Goal: Task Accomplishment & Management: Use online tool/utility

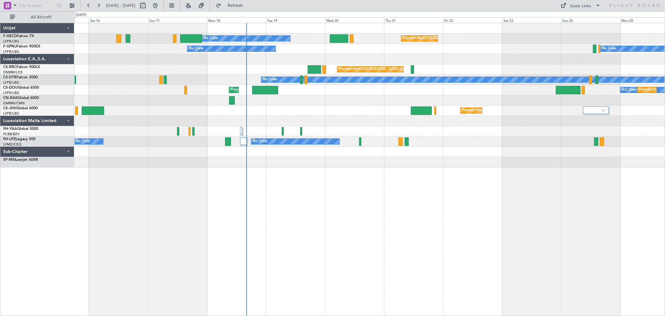
click at [271, 101] on div "Planned Maint Paris (Le Bourget) No Crew No Crew No Crew Planned Maint Paris (L…" at bounding box center [370, 95] width 590 height 144
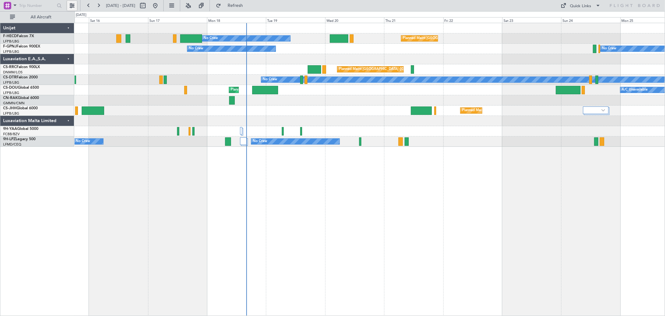
click at [72, 7] on button at bounding box center [72, 6] width 10 height 10
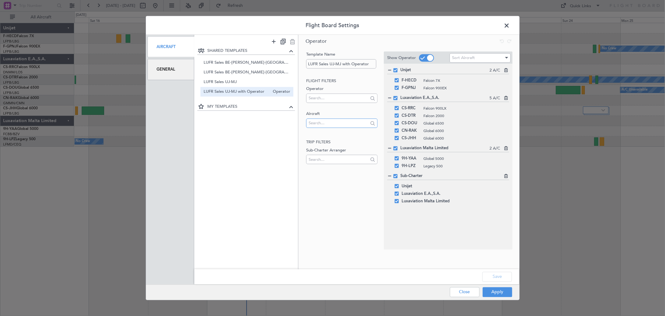
click at [325, 122] on input "text" at bounding box center [339, 122] width 60 height 9
type input "cn-kas"
click at [331, 131] on span "CN-KAS" at bounding box center [341, 132] width 61 height 9
drag, startPoint x: 500, startPoint y: 292, endPoint x: 481, endPoint y: 290, distance: 18.9
click at [500, 292] on button "Apply" at bounding box center [498, 292] width 30 height 10
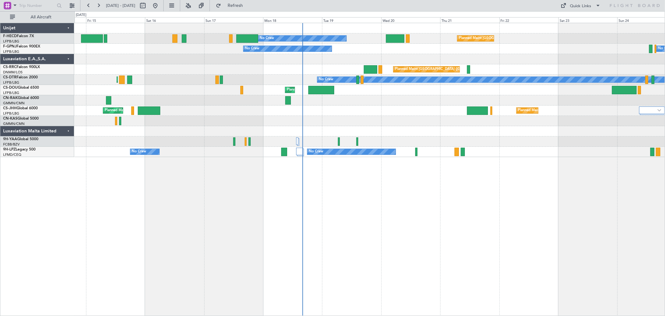
click at [284, 124] on div at bounding box center [370, 121] width 590 height 10
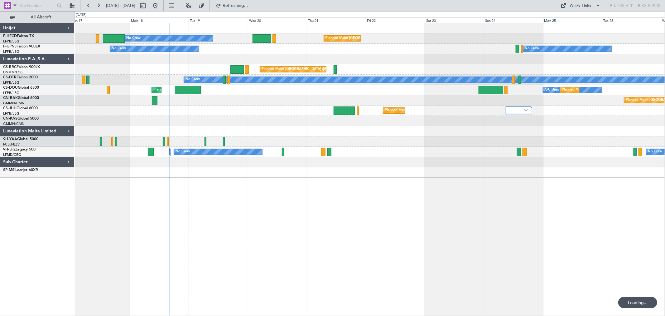
click at [104, 108] on div "Planned Maint Paris (Le Bourget) No Crew No Crew No Crew Planned Maint Paris (L…" at bounding box center [370, 100] width 590 height 154
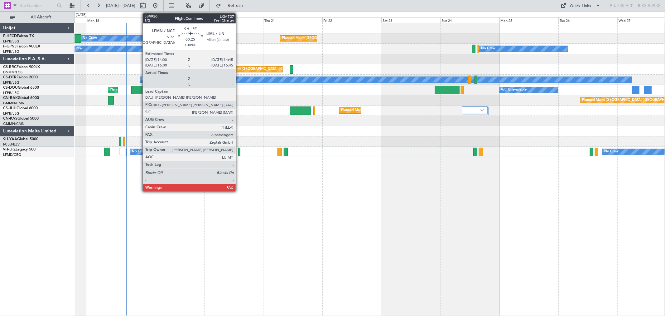
click at [239, 153] on div at bounding box center [239, 151] width 2 height 8
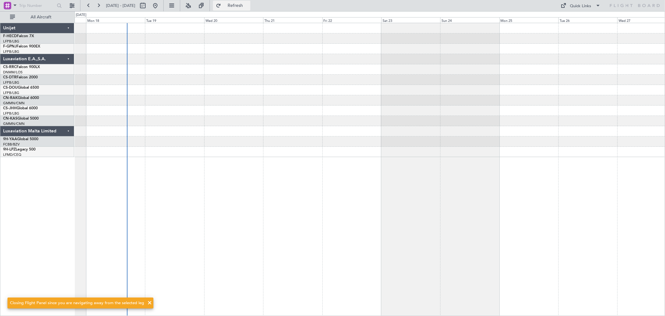
click at [247, 4] on span "Refresh" at bounding box center [235, 5] width 26 height 4
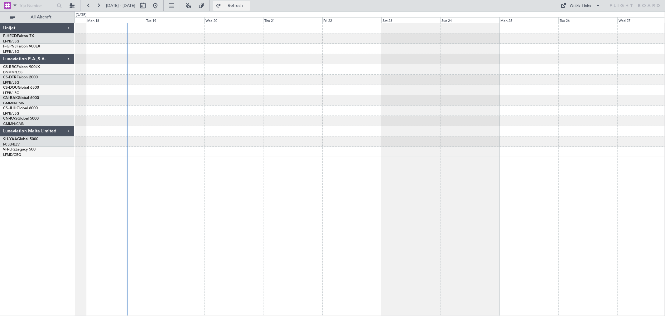
click at [247, 4] on span "Refresh" at bounding box center [235, 5] width 26 height 4
click at [160, 4] on button at bounding box center [155, 6] width 10 height 10
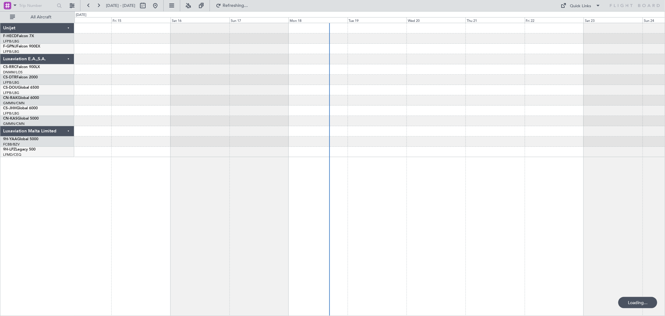
click at [252, 98] on div at bounding box center [370, 90] width 590 height 134
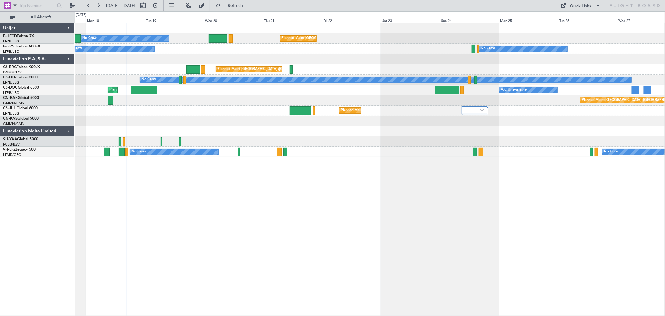
click at [202, 60] on div at bounding box center [370, 59] width 590 height 10
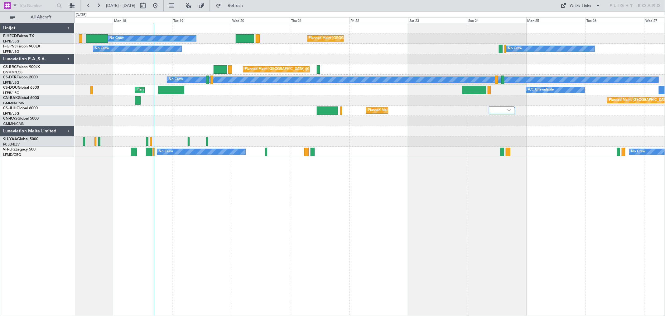
click at [278, 66] on div "Planned Maint [GEOGRAPHIC_DATA] ([GEOGRAPHIC_DATA]) No Crew No Crew No Crew Pla…" at bounding box center [370, 90] width 590 height 134
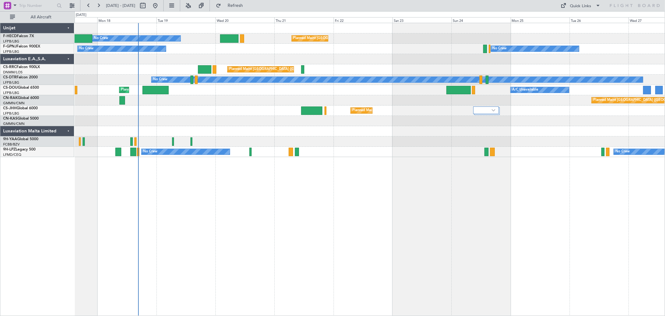
click at [171, 55] on div "Planned Maint [GEOGRAPHIC_DATA] ([GEOGRAPHIC_DATA]) No Crew No Crew No Crew Pla…" at bounding box center [370, 90] width 590 height 134
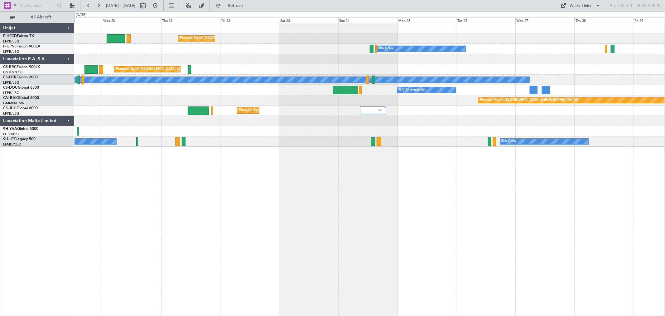
click at [153, 117] on div "Planned Maint [GEOGRAPHIC_DATA] ([GEOGRAPHIC_DATA]) No Crew No Crew No Crew No …" at bounding box center [370, 84] width 590 height 123
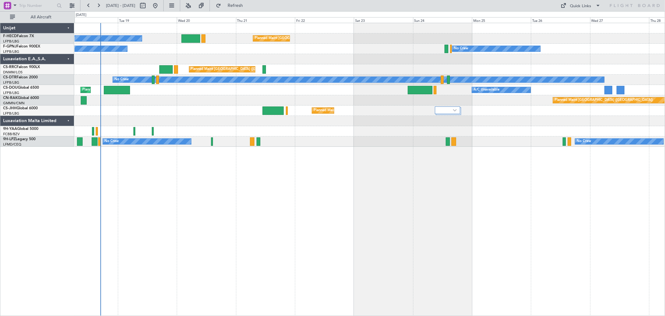
click at [244, 113] on div "Planned Maint [GEOGRAPHIC_DATA] ([GEOGRAPHIC_DATA])" at bounding box center [370, 110] width 590 height 10
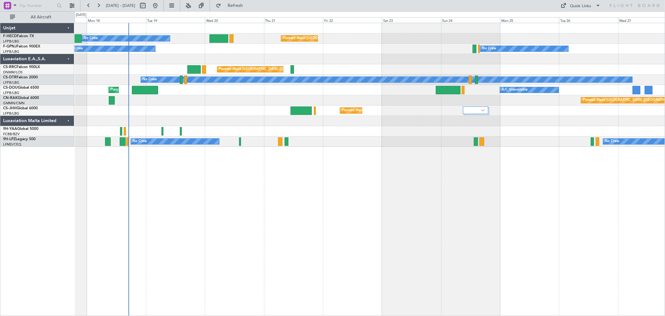
click at [224, 111] on div "Planned Maint [GEOGRAPHIC_DATA] ([GEOGRAPHIC_DATA]) No Crew No Crew No Crew Pla…" at bounding box center [370, 84] width 590 height 123
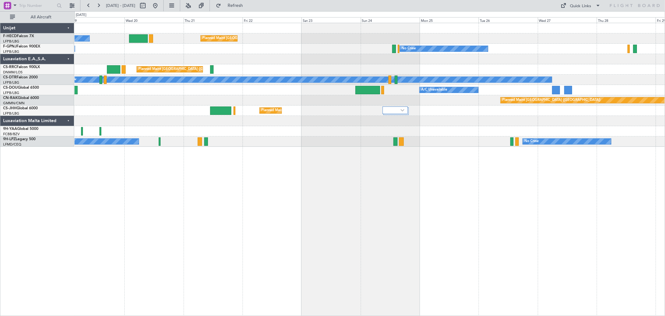
click at [175, 106] on div "No Crew Planned Maint [GEOGRAPHIC_DATA] ([GEOGRAPHIC_DATA]) No Crew No Crew No …" at bounding box center [370, 84] width 590 height 123
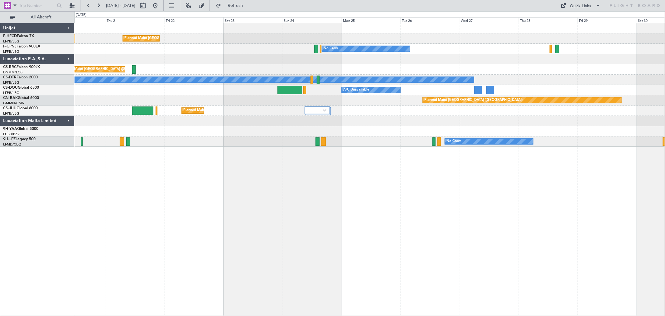
click at [210, 108] on div "Planned Maint [GEOGRAPHIC_DATA] ([GEOGRAPHIC_DATA]) Planned Maint [GEOGRAPHIC_D…" at bounding box center [370, 84] width 590 height 123
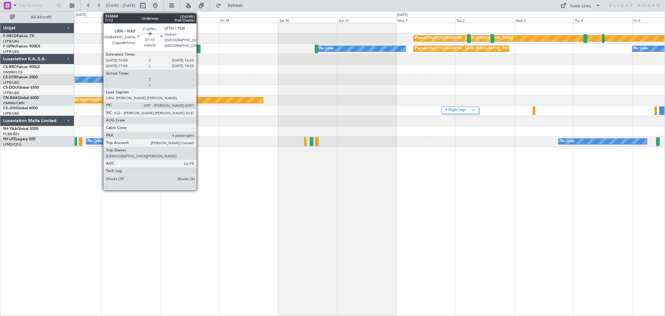
click at [200, 49] on div at bounding box center [199, 49] width 4 height 8
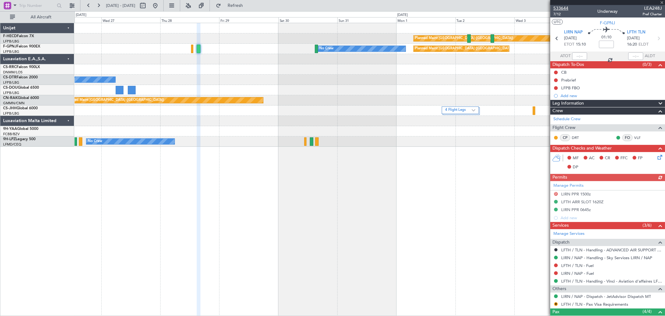
click at [559, 8] on span "533644" at bounding box center [560, 8] width 15 height 7
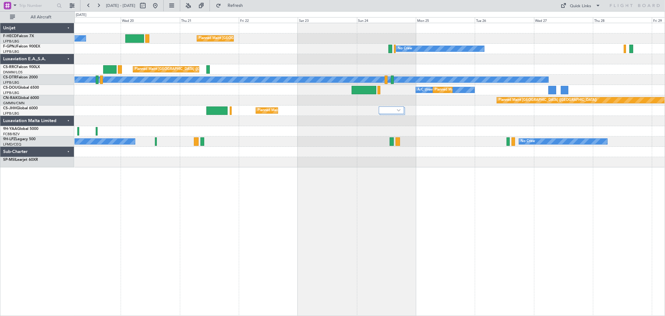
click at [210, 170] on div "Planned Maint Paris (Le Bourget) No Crew No Crew No Crew No Crew Planned Maint …" at bounding box center [370, 169] width 591 height 293
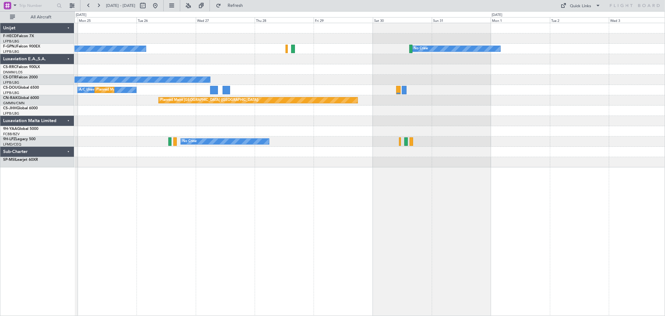
click at [130, 173] on div "No Crew No Crew No Crew A/C Unavailable Planned Maint Paris (Le Bourget) Planne…" at bounding box center [370, 169] width 591 height 293
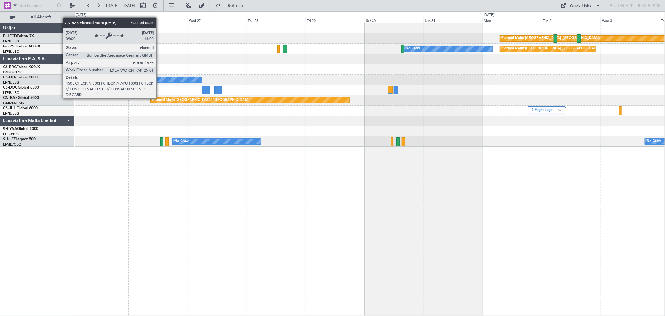
click at [425, 123] on div "Planned Maint Paris (Le Bourget) No Crew No Crew Planned Maint Paris (Le Bourge…" at bounding box center [370, 84] width 590 height 123
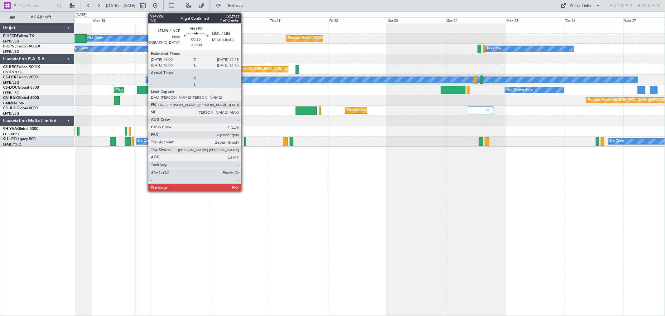
click at [245, 142] on div at bounding box center [245, 141] width 2 height 8
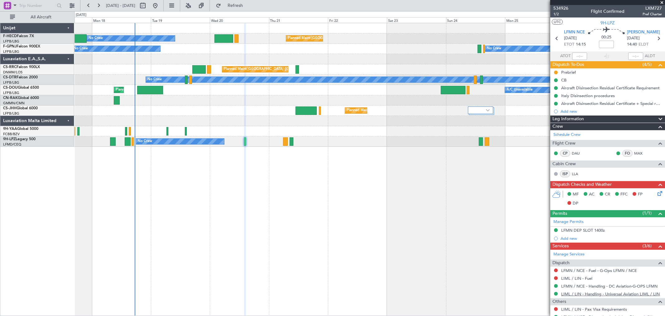
scroll to position [30, 0]
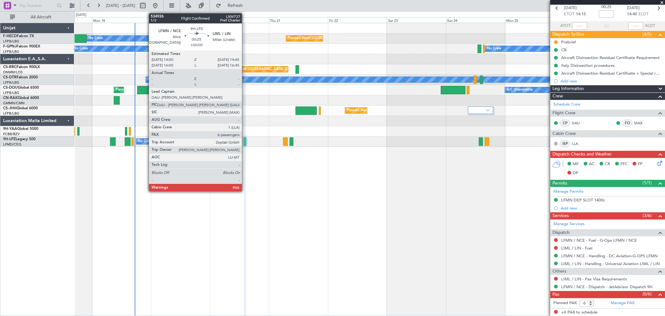
click at [245, 143] on div at bounding box center [245, 141] width 2 height 8
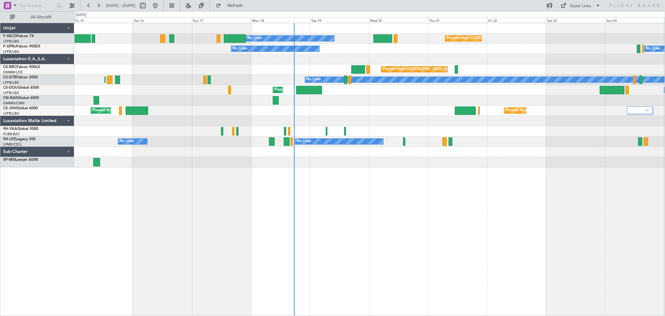
click at [307, 110] on div "Planned Maint Paris (Le Bourget) Planned Maint London (Luton)" at bounding box center [370, 110] width 590 height 10
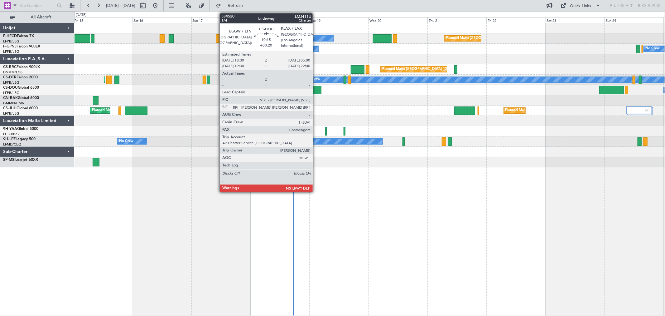
click at [315, 92] on div at bounding box center [309, 90] width 26 height 8
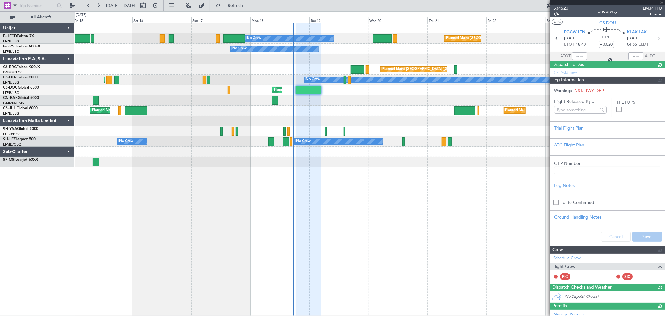
click at [565, 7] on span "534520" at bounding box center [560, 8] width 15 height 7
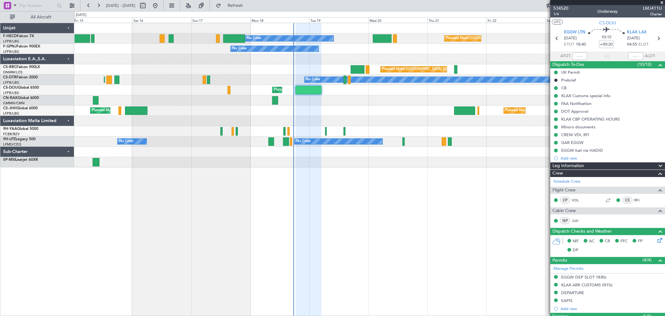
click at [136, 109] on div "Planned Maint Paris (Le Bourget) Planned Maint London (Luton)" at bounding box center [370, 110] width 590 height 10
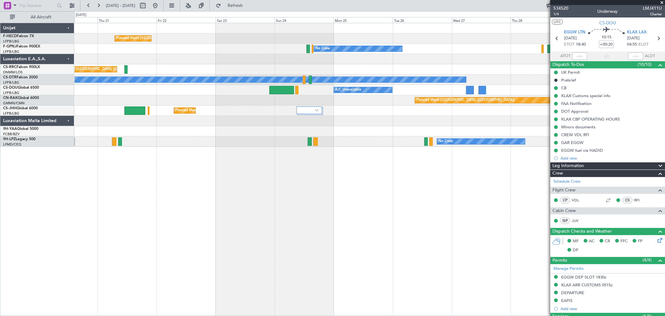
click at [136, 84] on div "No Crew" at bounding box center [370, 80] width 590 height 10
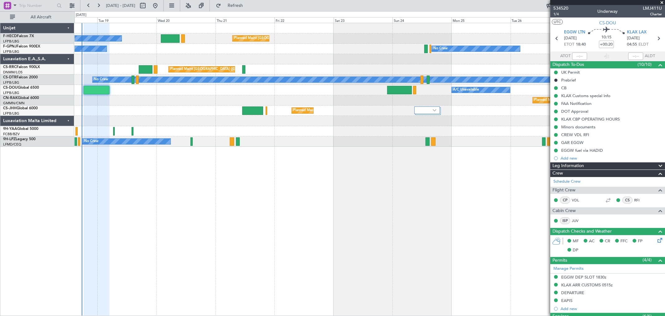
click at [319, 83] on div "No Crew" at bounding box center [370, 80] width 590 height 10
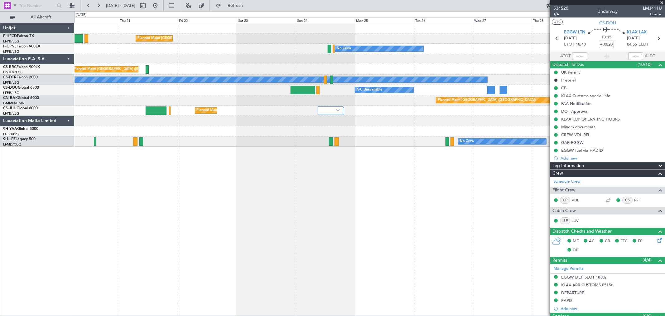
click at [133, 65] on div "Planned Maint Paris (Le Bourget) No Crew Planned Maint Paris (Le Bourget) No Cr…" at bounding box center [370, 84] width 590 height 123
click at [144, 45] on div "Planned Maint Paris (Le Bourget) No Crew Planned Maint Paris (Le Bourget) No Cr…" at bounding box center [370, 84] width 590 height 123
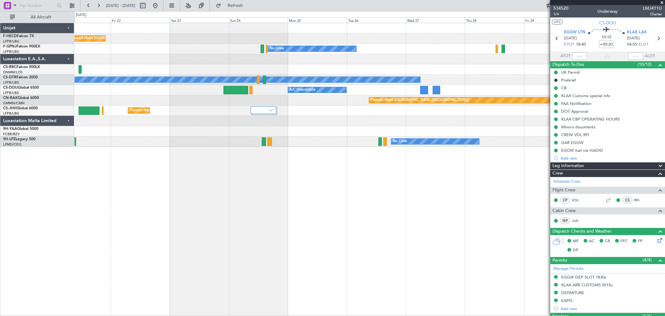
click at [388, 48] on div "Planned Maint Paris (Le Bourget) Planned Maint Paris (Le Bourget) No Crew No Cr…" at bounding box center [370, 84] width 590 height 123
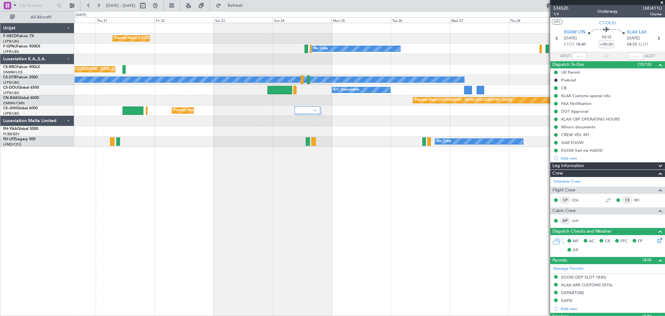
click at [142, 52] on div "No Crew No Crew Planned Maint Paris (Le Bourget) No Crew" at bounding box center [370, 49] width 590 height 10
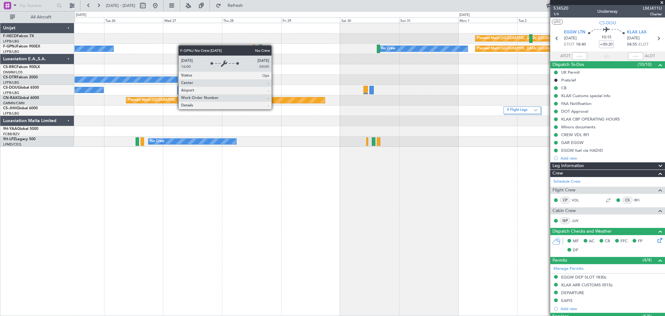
click at [113, 48] on div "Planned Maint Paris (Le Bourget) No Crew No Crew Planned Maint Paris (Le Bourge…" at bounding box center [370, 84] width 590 height 123
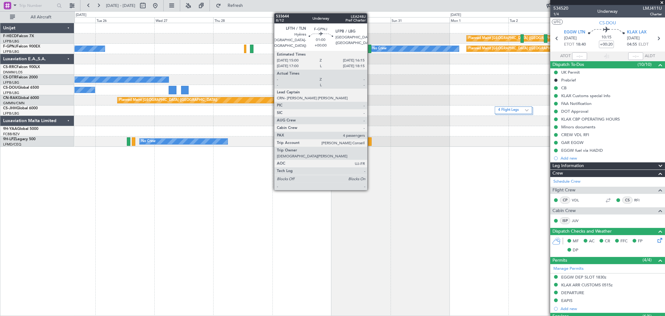
click at [370, 48] on div at bounding box center [369, 49] width 3 height 8
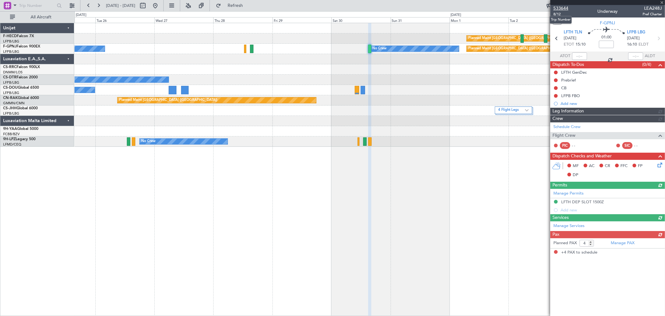
click at [566, 7] on span "533644" at bounding box center [560, 8] width 15 height 7
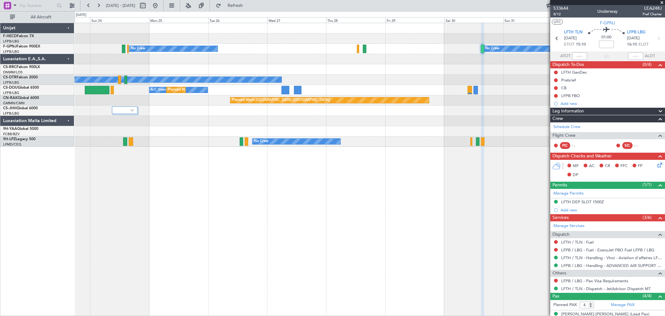
click at [342, 46] on div "Planned Maint Paris (Le Bourget) Planned Maint Paris (Le Bourget) No Crew No Cr…" at bounding box center [370, 84] width 590 height 123
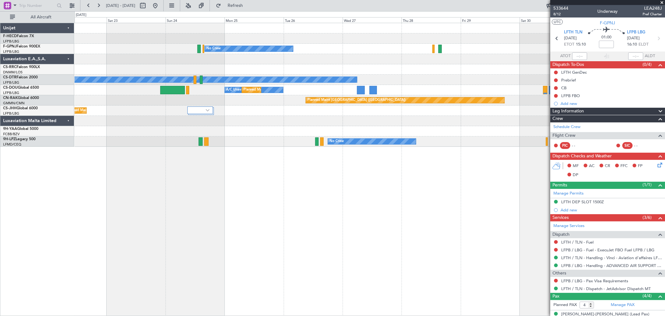
click at [250, 34] on div "Planned Maint Paris (Le Bourget) Planned Maint Paris (Le Bourget) No Crew No Cr…" at bounding box center [370, 84] width 590 height 123
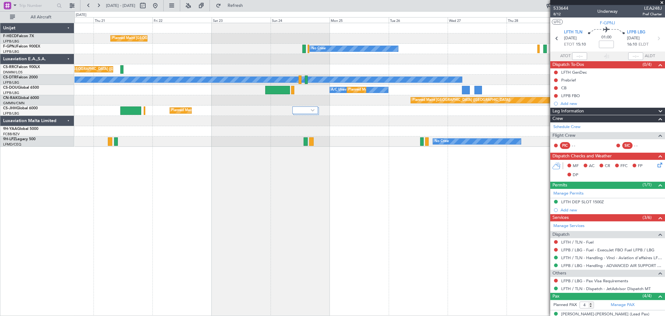
click at [327, 35] on div "Planned Maint Paris (Le Bourget) Planned Maint Paris (Le Bourget) No Crew" at bounding box center [370, 38] width 590 height 10
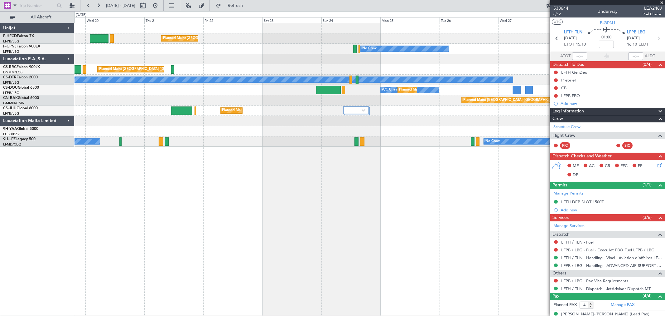
click at [155, 98] on div "Planned Maint Paris (Le Bourget) Planned Maint Paris (Le Bourget) No Crew No Cr…" at bounding box center [370, 84] width 590 height 123
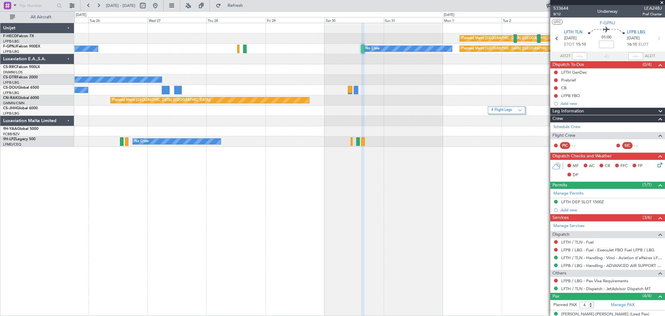
click at [274, 122] on div "Planned Maint Paris (Le Bourget) No Crew No Crew Planned Maint Paris (Le Bourge…" at bounding box center [370, 84] width 590 height 123
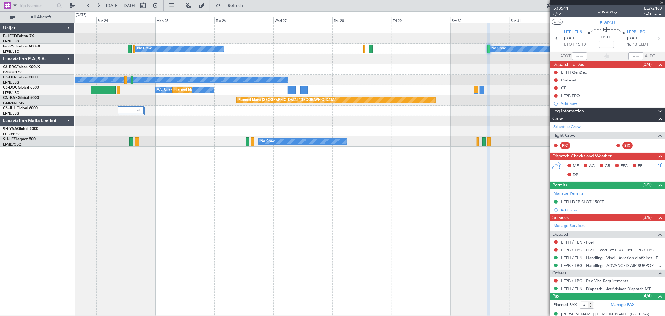
click at [367, 153] on div "Planned Maint Paris (Le Bourget) Planned Maint Paris (Le Bourget) No Crew No Cr…" at bounding box center [370, 169] width 591 height 293
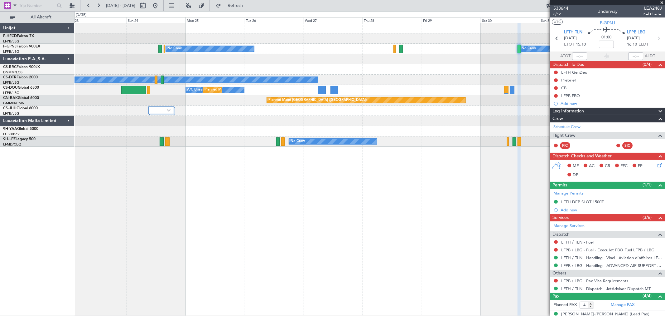
click at [257, 151] on div "Planned Maint Paris (Le Bourget) Planned Maint Paris (Le Bourget) No Crew No Cr…" at bounding box center [370, 169] width 591 height 293
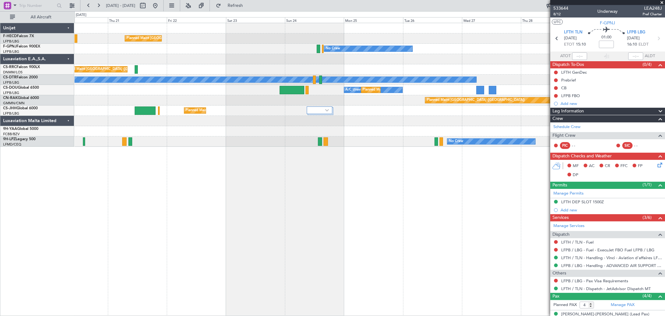
click at [327, 147] on div "Planned Maint Paris (Le Bourget) Planned Maint Paris (Le Bourget) No Crew No Cr…" at bounding box center [370, 169] width 591 height 293
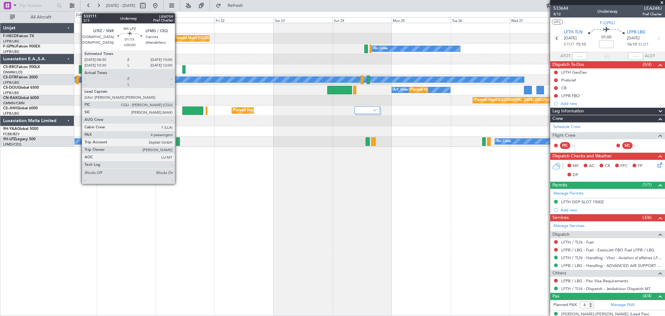
click at [178, 141] on div at bounding box center [178, 141] width 4 height 8
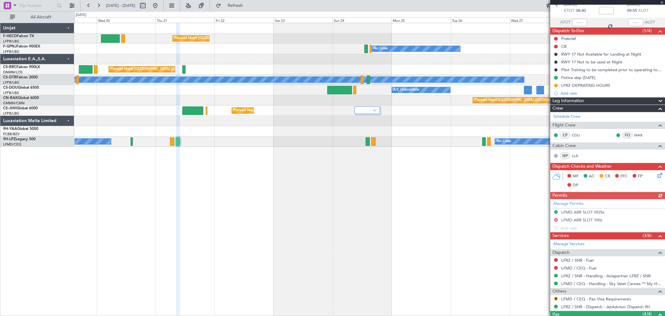
scroll to position [102, 0]
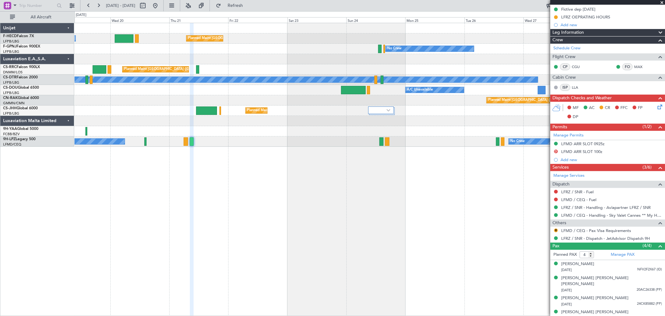
click at [375, 172] on div "Planned Maint [GEOGRAPHIC_DATA] ([GEOGRAPHIC_DATA]) No Crew No Crew No Crew No …" at bounding box center [370, 169] width 591 height 293
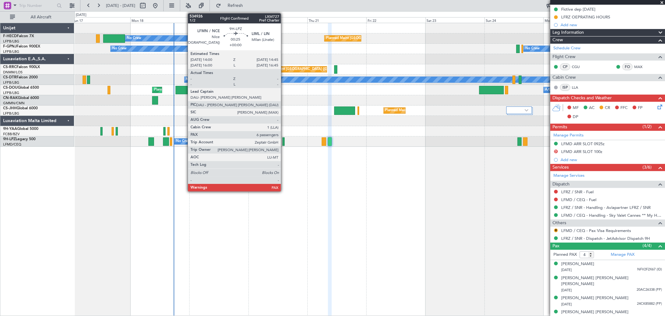
click at [284, 142] on div at bounding box center [283, 141] width 2 height 8
type input "6"
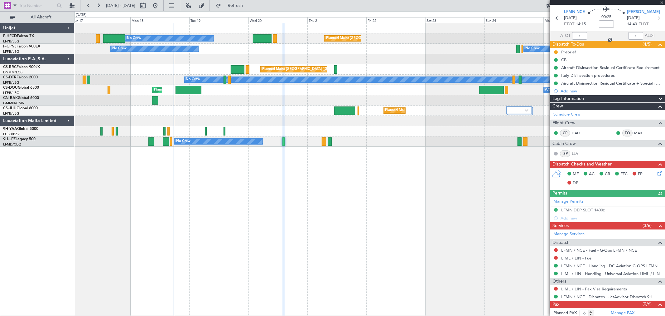
scroll to position [30, 0]
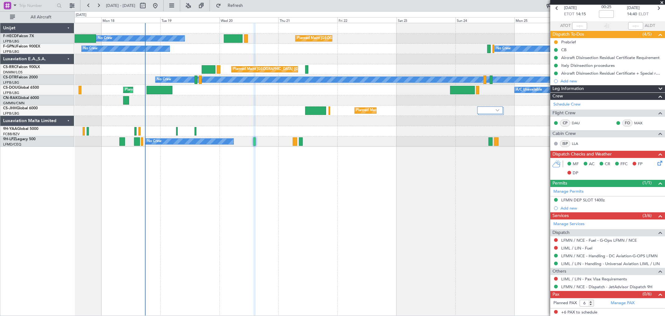
click at [205, 94] on div "Planned Maint Paris (Le Bourget) A/C Unavailable Planned Maint London (Luton)" at bounding box center [370, 90] width 590 height 10
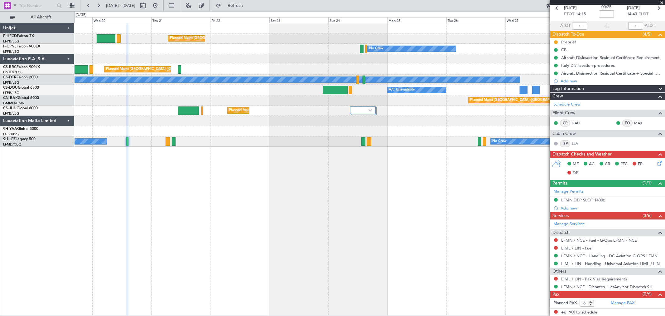
click at [97, 98] on div "Planned Maint [GEOGRAPHIC_DATA] ([GEOGRAPHIC_DATA]) No Crew No Crew No Crew No …" at bounding box center [370, 84] width 590 height 123
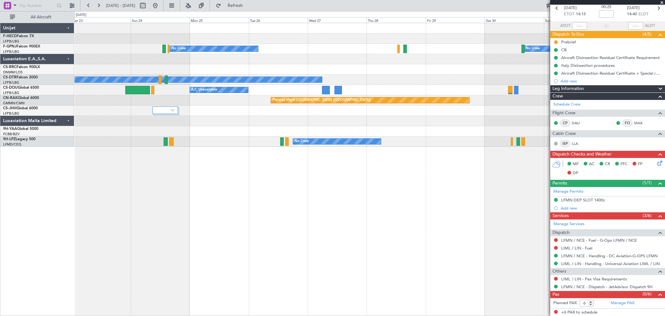
click at [179, 102] on div "Planned Maint Paris (Le Bourget) Planned Maint Paris (Le Bourget) No Crew No Cr…" at bounding box center [370, 84] width 590 height 123
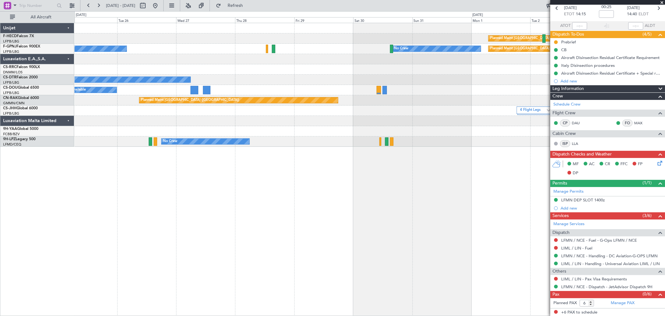
click at [257, 97] on div "Planned Maint Paris (Le Bourget) No Crew No Crew Planned Maint Paris (Le Bourge…" at bounding box center [370, 84] width 590 height 123
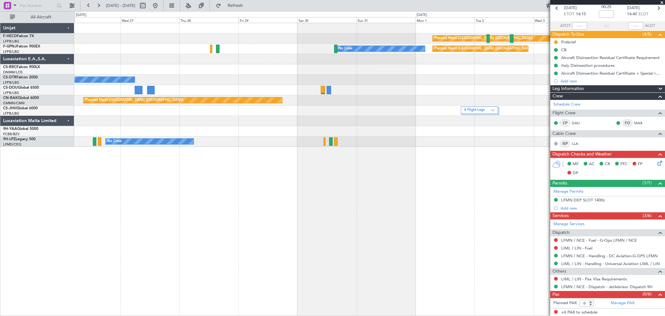
click at [353, 107] on div "Planned Maint Paris (Le Bourget) No Crew Planned Maint Paris (Le Bourget) No Cr…" at bounding box center [370, 84] width 590 height 123
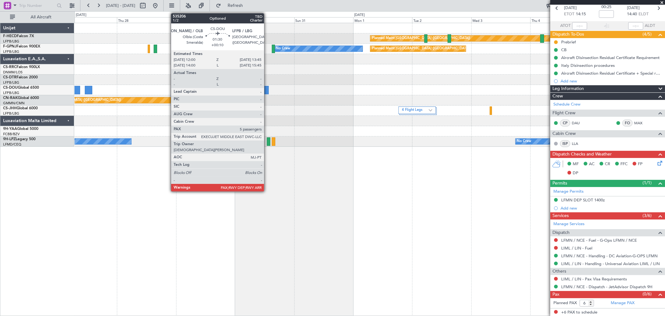
click at [267, 91] on div at bounding box center [266, 90] width 4 height 8
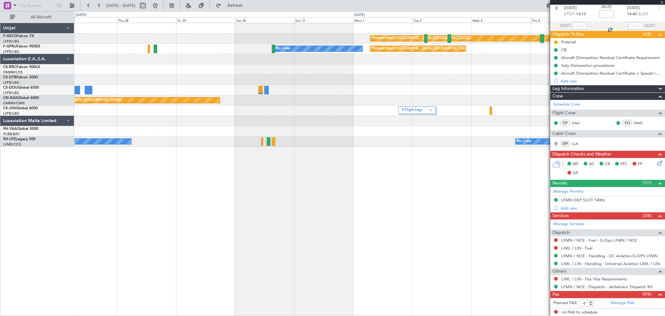
type input "+00:10"
type input "5"
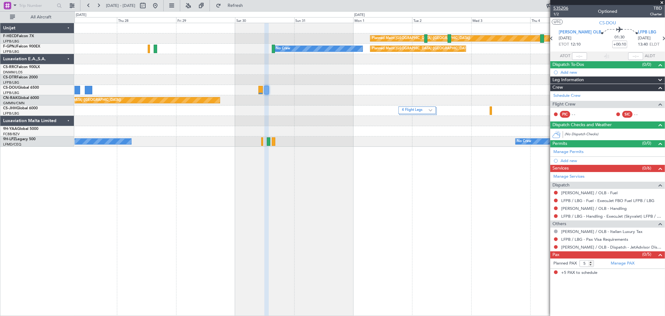
click at [563, 8] on span "535206" at bounding box center [560, 8] width 15 height 7
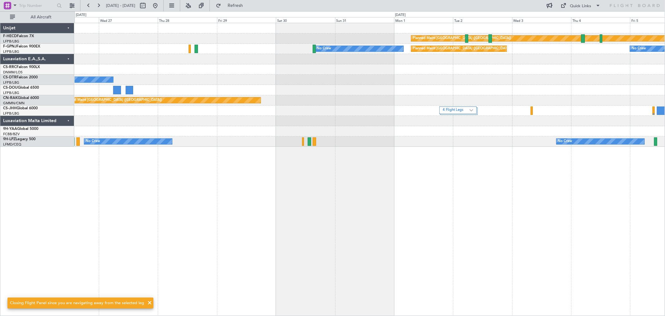
click at [400, 142] on div "Planned Maint Paris (Le Bourget) No Crew No Crew Planned Maint Paris (Le Bourge…" at bounding box center [370, 84] width 590 height 123
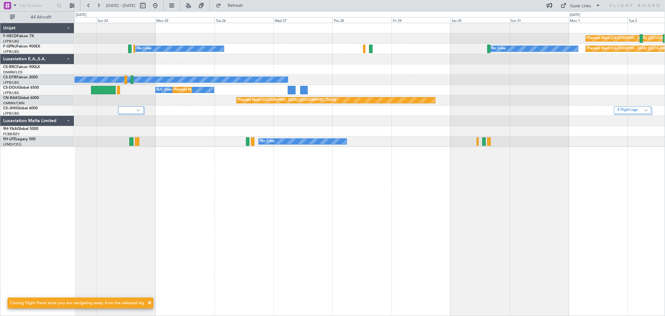
click at [379, 144] on div "Planned Maint Paris (Le Bourget) Planned Maint Paris (Le Bourget) No Crew Plann…" at bounding box center [370, 84] width 590 height 123
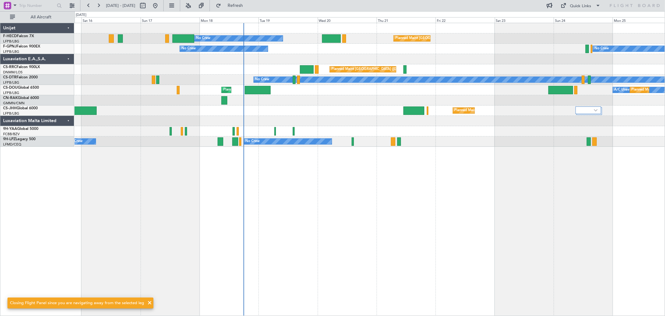
click at [482, 151] on div "Planned Maint Paris (Le Bourget) No Crew No Crew No Crew Planned Maint Paris (L…" at bounding box center [370, 169] width 591 height 293
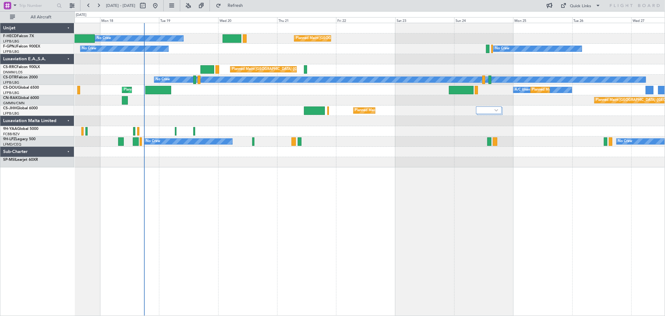
click at [308, 173] on div "No Crew Planned Maint Paris (Le Bourget) No Crew No Crew Planned Maint Paris (L…" at bounding box center [370, 169] width 591 height 293
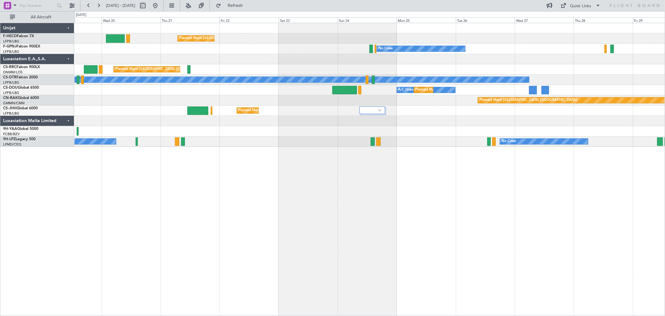
click at [69, 169] on div "Planned Maint Paris (Le Bourget) No Crew No Crew No Crew No Crew Planned Maint …" at bounding box center [332, 163] width 665 height 304
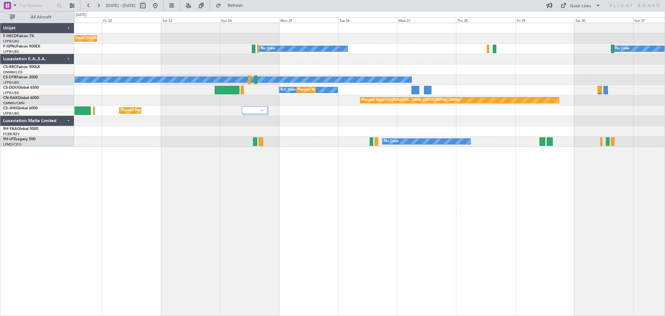
click at [193, 164] on div "Planned Maint Paris (Le Bourget) Planned Maint Paris (Le Bourget) No Crew No Cr…" at bounding box center [370, 169] width 591 height 293
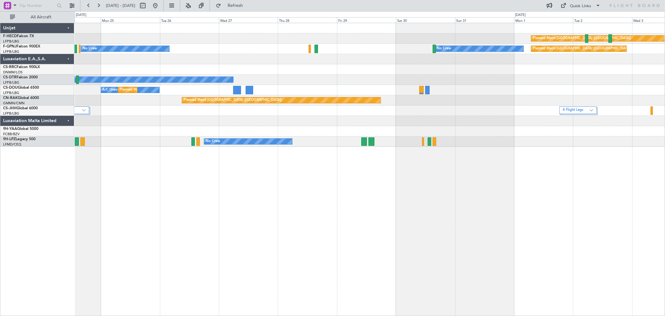
click at [137, 161] on div "Planned Maint Paris (Le Bourget) No Crew No Crew Planned Maint Paris (Le Bourge…" at bounding box center [370, 169] width 591 height 293
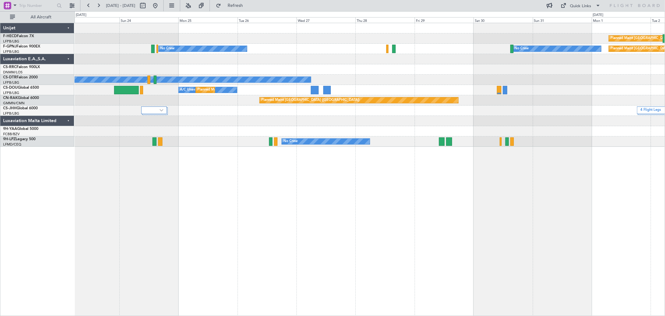
click at [452, 139] on div "No Crew No Crew" at bounding box center [370, 141] width 590 height 10
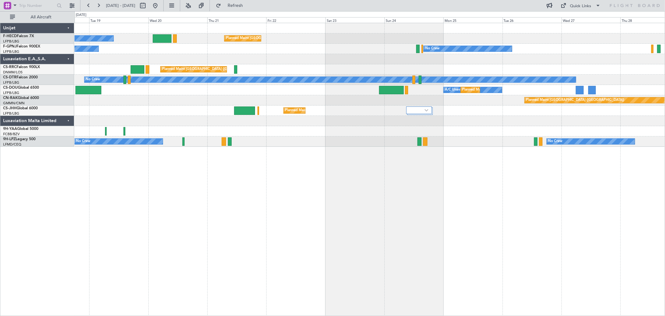
click at [412, 154] on div "Planned Maint Paris (Le Bourget) No Crew No Crew No Crew No Crew Planned Maint …" at bounding box center [370, 169] width 591 height 293
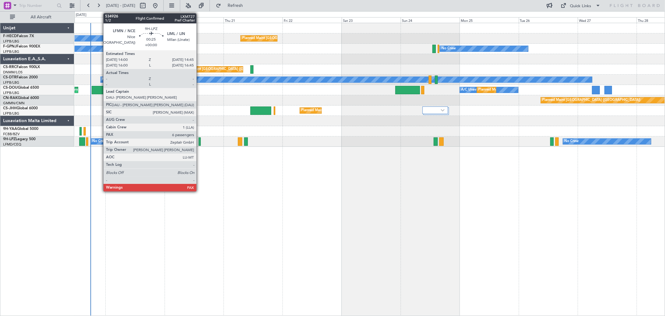
click at [200, 141] on div at bounding box center [200, 141] width 2 height 8
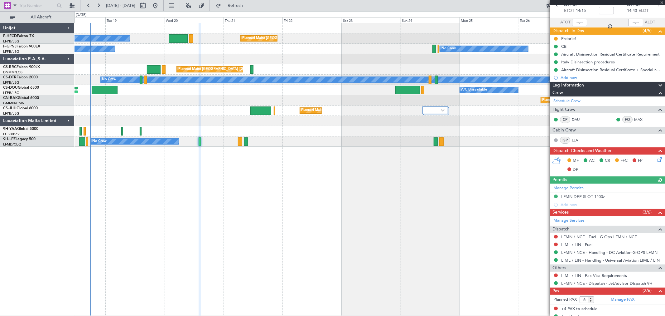
scroll to position [58, 0]
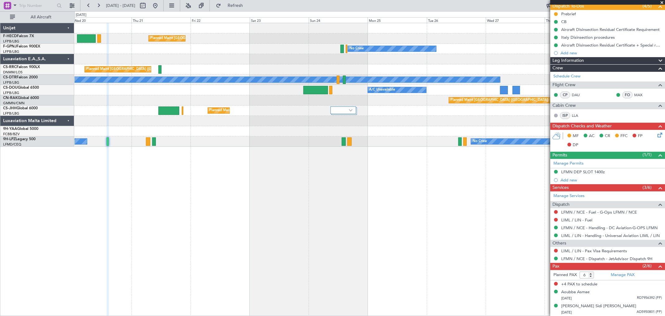
click at [253, 181] on div "Planned Maint Paris (Le Bourget) No Crew Planned Maint Paris (Le Bourget) No Cr…" at bounding box center [370, 169] width 591 height 293
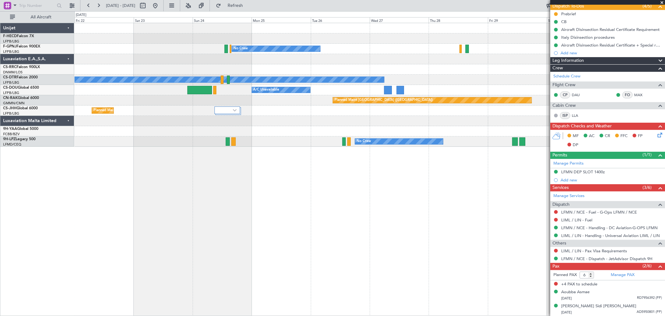
click at [262, 137] on div "Planned Maint Paris (Le Bourget) Planned Maint Paris (Le Bourget) No Crew No Cr…" at bounding box center [370, 84] width 590 height 123
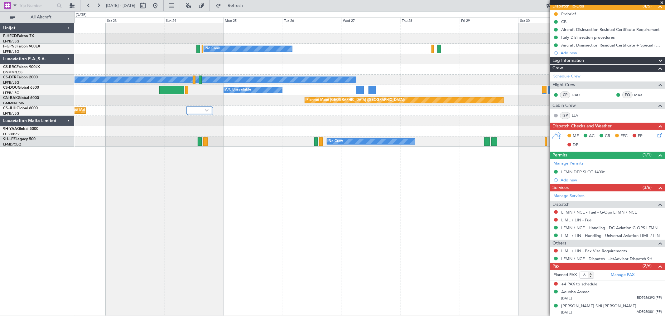
click at [141, 132] on div at bounding box center [370, 131] width 590 height 10
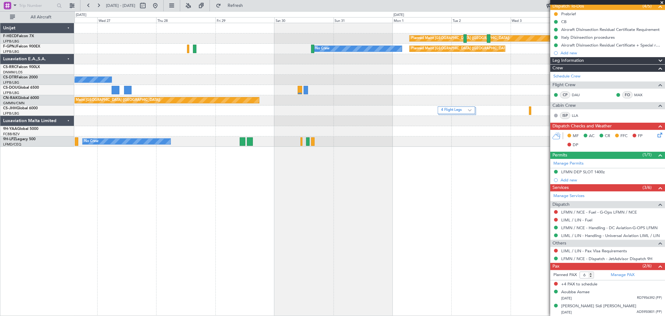
click at [83, 131] on div "Planned Maint Paris (Le Bourget) No Crew Planned Maint Paris (Le Bourget) No Cr…" at bounding box center [370, 84] width 590 height 123
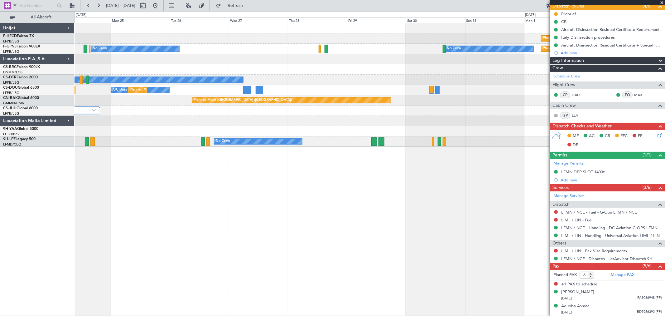
click at [415, 61] on div "Planned Maint Paris (Le Bourget) Planned Maint Paris (Le Bourget) Planned Maint…" at bounding box center [370, 84] width 590 height 123
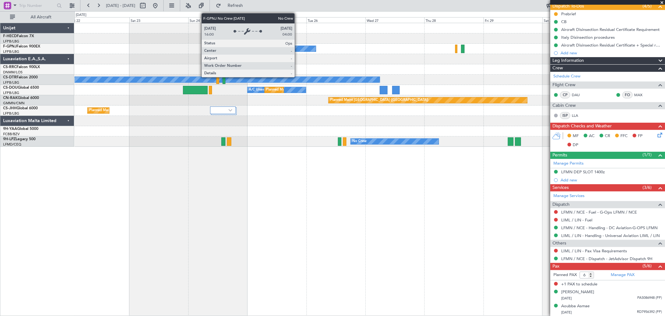
click at [559, 50] on fb-app "26 Aug 2025 - 05 Sep 2025 Refresh Quick Links All Aircraft Planned Maint Paris …" at bounding box center [332, 160] width 665 height 311
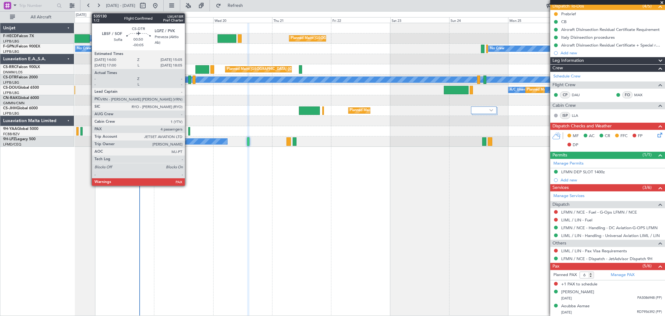
click at [188, 77] on div at bounding box center [189, 79] width 3 height 8
click at [190, 80] on div at bounding box center [189, 79] width 3 height 8
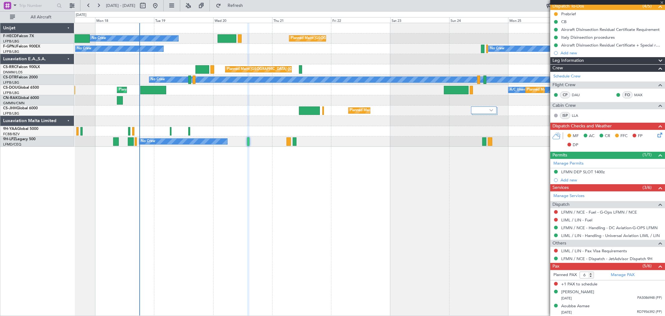
type input "-00:05"
type input "4"
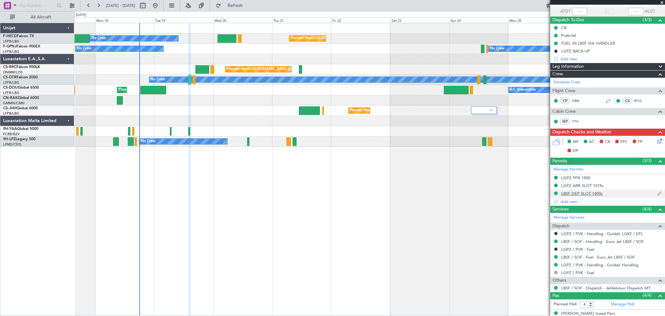
scroll to position [94, 0]
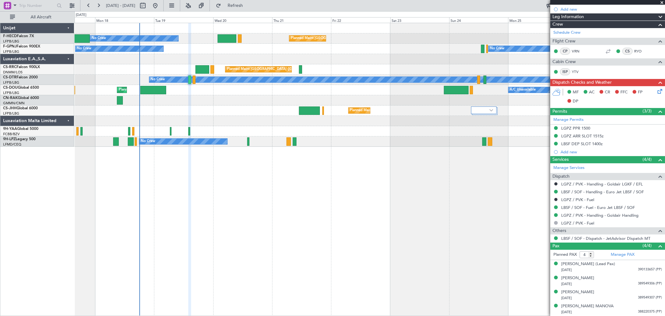
click at [84, 162] on div "No Crew Planned Maint Paris (Le Bourget) No Crew No Crew Planned Maint Paris (L…" at bounding box center [370, 169] width 591 height 293
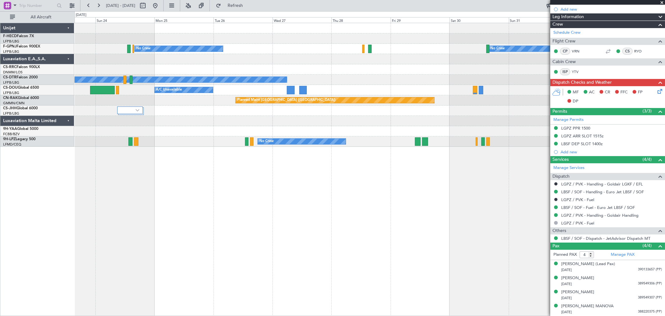
click at [35, 157] on div "Planned Maint Paris (Le Bourget) Planned Maint Paris (Le Bourget) No Crew No Cr…" at bounding box center [332, 163] width 665 height 304
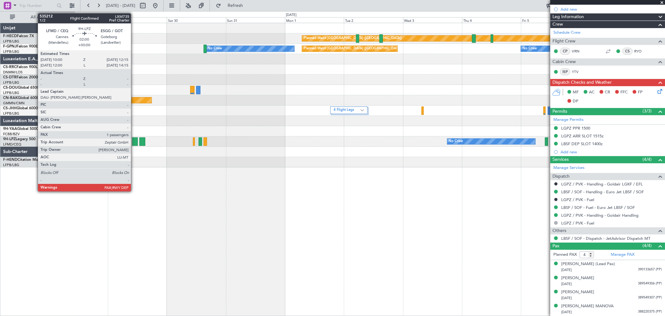
click at [134, 139] on div at bounding box center [135, 141] width 6 height 8
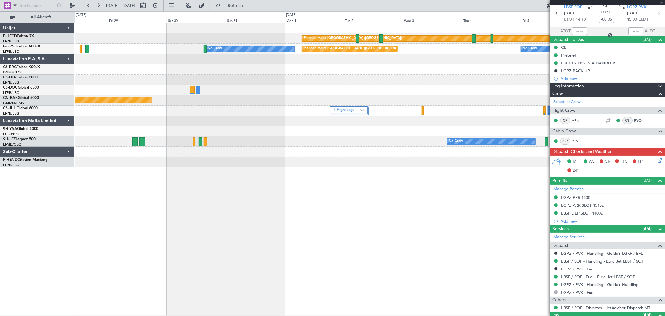
scroll to position [0, 0]
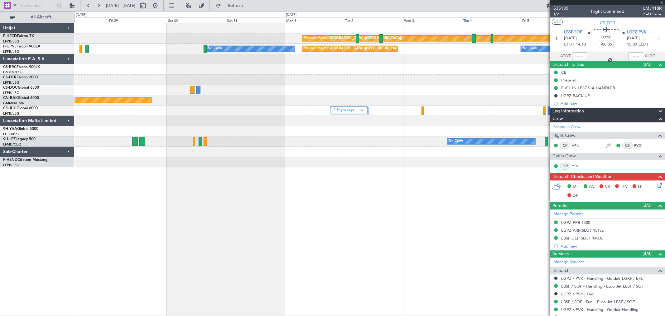
type input "1"
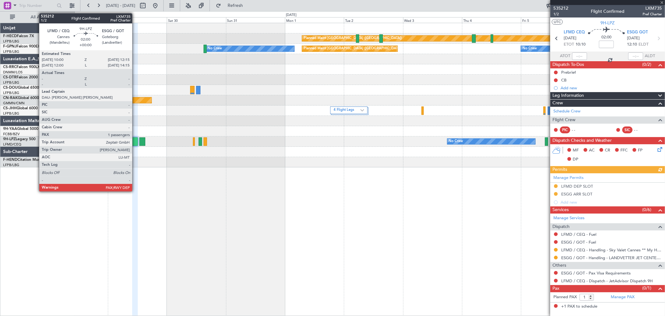
click at [136, 139] on div at bounding box center [135, 141] width 6 height 8
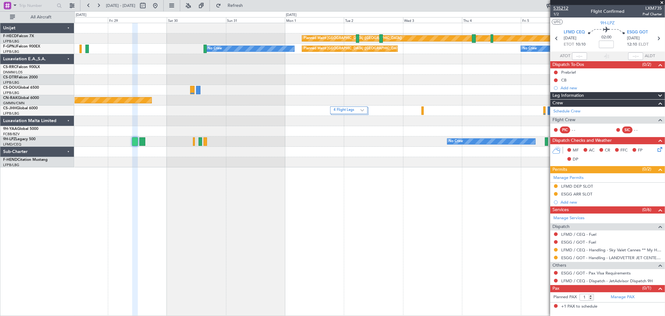
click at [560, 7] on span "535212" at bounding box center [560, 8] width 15 height 7
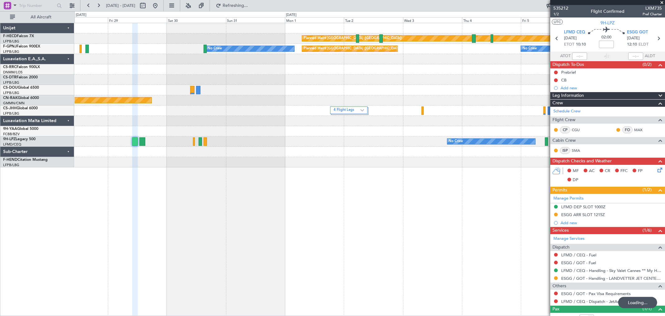
click at [510, 82] on div "Planned Maint Paris (Le Bourget) No Crew Planned Maint Paris (Le Bourget) No Cr…" at bounding box center [370, 95] width 590 height 144
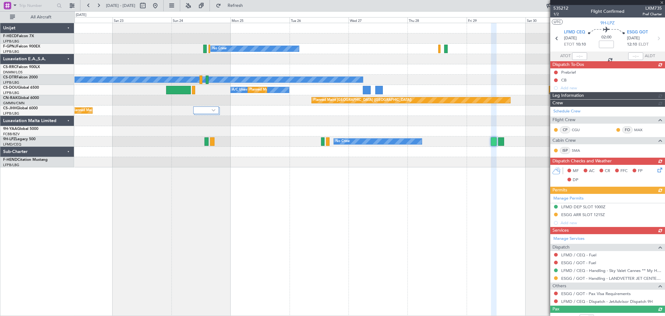
click at [457, 73] on div "Planned Maint Paris (Le Bourget) Planned Maint Paris (Le Bourget) Planned Maint…" at bounding box center [370, 95] width 590 height 144
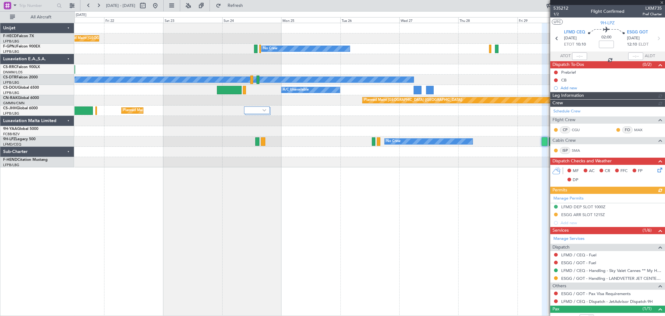
click at [385, 66] on div "Planned Maint [GEOGRAPHIC_DATA] ([GEOGRAPHIC_DATA])" at bounding box center [370, 69] width 590 height 10
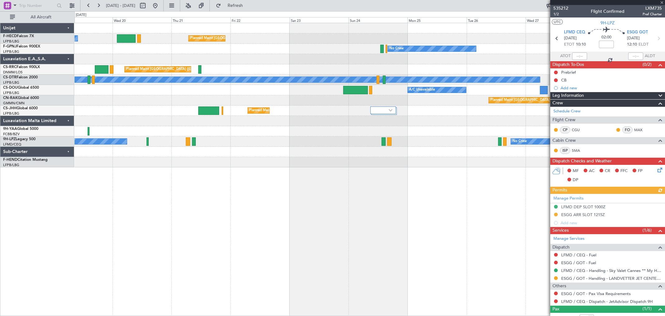
click at [360, 49] on div "No Crew No Crew No Crew" at bounding box center [370, 49] width 590 height 10
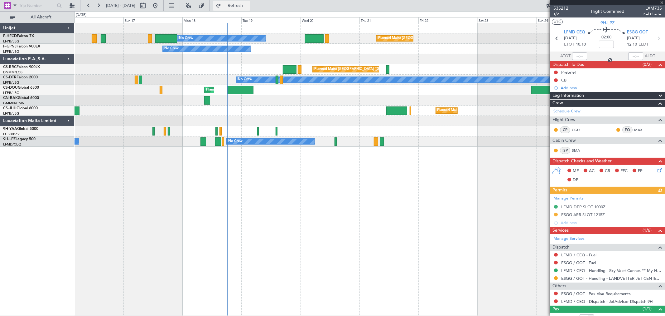
click at [248, 7] on span "Refresh" at bounding box center [235, 5] width 26 height 4
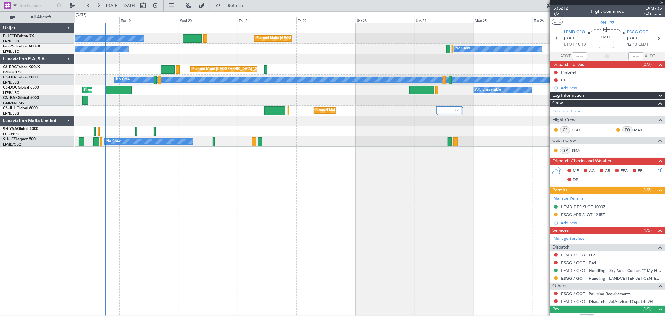
click at [152, 115] on div "No Crew Planned Maint Paris (Le Bourget) No Crew No Crew No Crew Planned Maint …" at bounding box center [370, 84] width 590 height 123
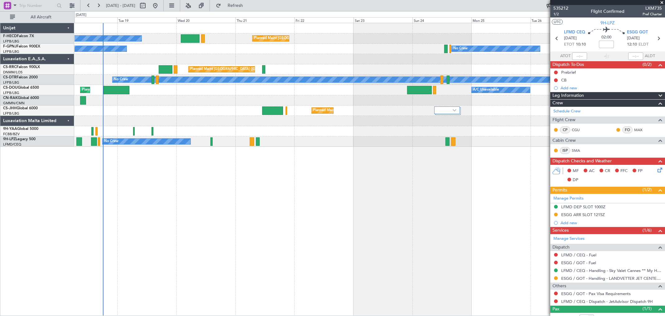
click at [23, 177] on div "No Crew Planned Maint Paris (Le Bourget) No Crew No Crew No Crew Planned Maint …" at bounding box center [332, 163] width 665 height 304
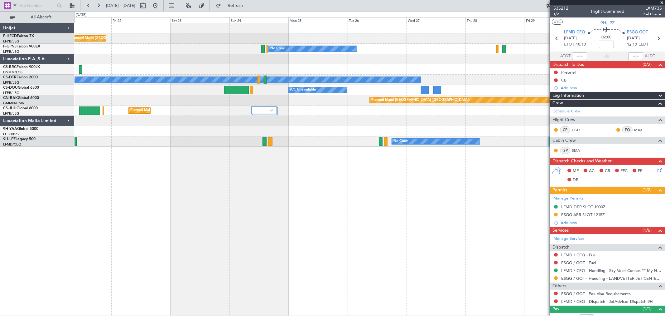
click at [178, 184] on div "Planned Maint Paris (Le Bourget) Planned Maint Paris (Le Bourget) No Crew No Cr…" at bounding box center [370, 169] width 591 height 293
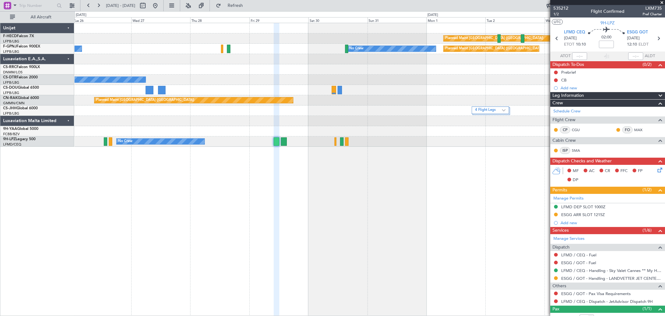
click at [182, 184] on div "Planned Maint Paris (Le Bourget) No Crew No Crew Planned Maint Paris (Le Bourge…" at bounding box center [370, 169] width 591 height 293
click at [448, 46] on div "Planned Maint Paris (Le Bourget) No Crew Planned Maint Paris (Le Bourget) No Cr…" at bounding box center [370, 84] width 590 height 123
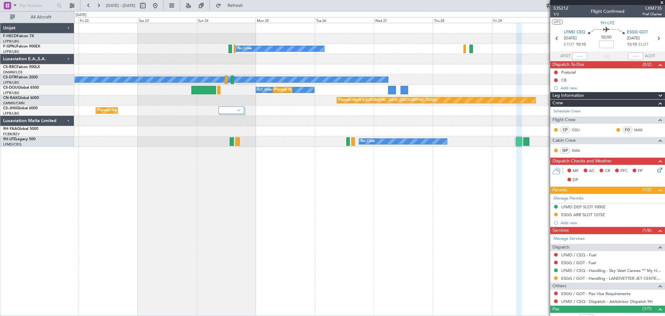
click at [447, 38] on div "Planned Maint Paris (Le Bourget) Planned Maint Paris (Le Bourget) No Crew No Cr…" at bounding box center [370, 84] width 590 height 123
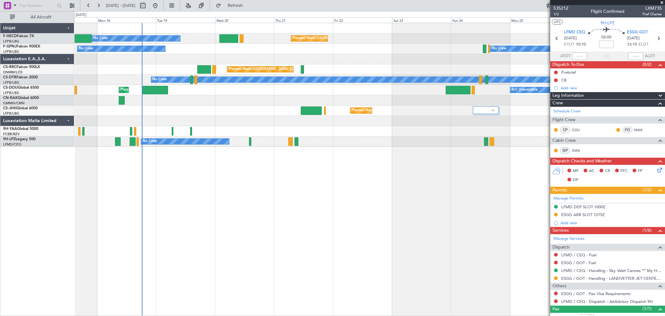
click at [160, 171] on div "No Crew Planned Maint Paris (Le Bourget) No Crew No Crew Planned Maint Paris (L…" at bounding box center [370, 169] width 591 height 293
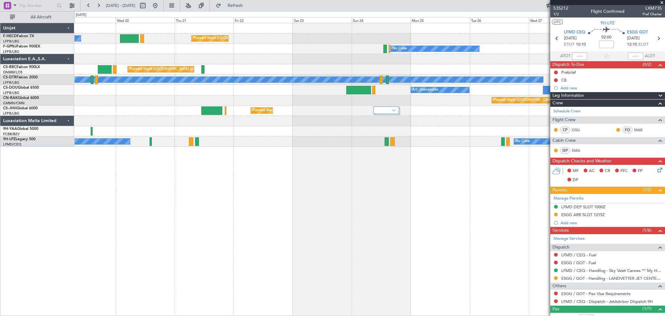
click at [148, 172] on div "No Crew Planned Maint [GEOGRAPHIC_DATA] ([GEOGRAPHIC_DATA]) No Crew No Crew No …" at bounding box center [370, 169] width 591 height 293
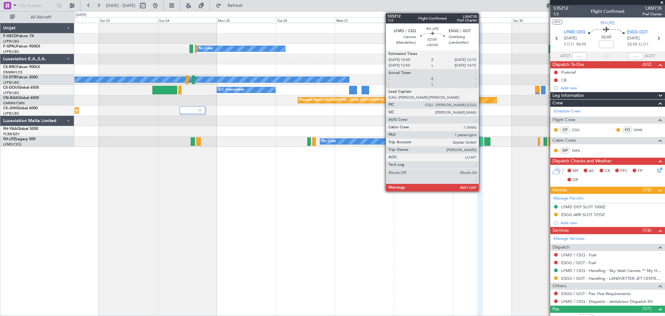
click at [482, 142] on div at bounding box center [480, 141] width 6 height 8
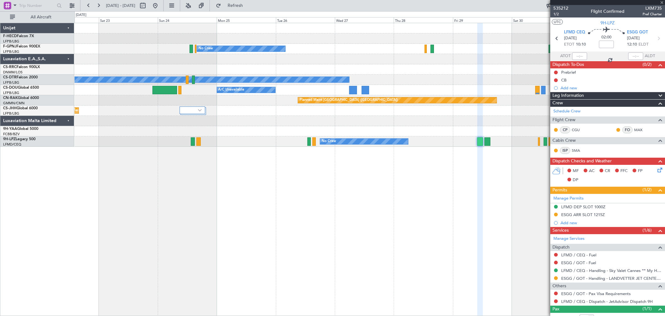
click at [565, 4] on div at bounding box center [607, 2] width 115 height 5
click at [560, 6] on span "535212" at bounding box center [560, 8] width 15 height 7
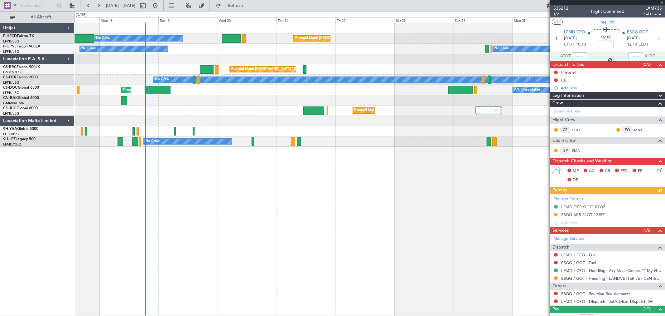
click at [347, 41] on div "Planned Maint [GEOGRAPHIC_DATA] ([GEOGRAPHIC_DATA]) No Crew No Crew No Crew Pla…" at bounding box center [370, 84] width 590 height 123
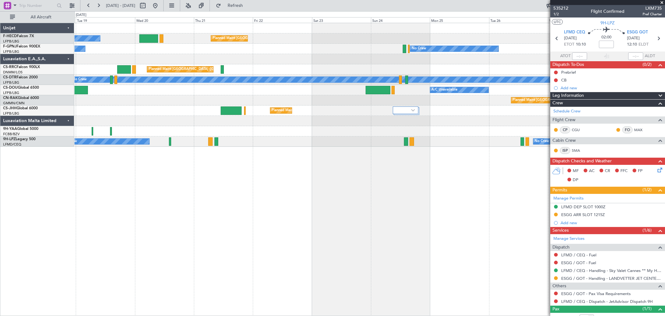
click at [0, 187] on html "17 Aug 2025 - 27 Aug 2025 Refresh Quick Links All Aircraft Planned Maint Paris …" at bounding box center [332, 158] width 665 height 316
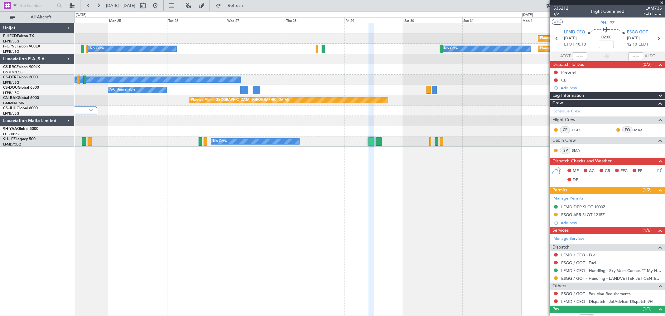
click at [102, 186] on div "Planned Maint Paris (Le Bourget) No Crew No Crew Planned Maint Paris (Le Bourge…" at bounding box center [370, 169] width 591 height 293
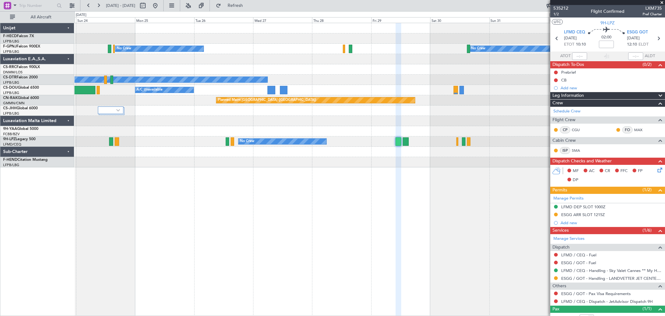
click at [391, 68] on div "Planned Maint Paris (Le Bourget) Planned Maint Paris (Le Bourget) No Crew Plann…" at bounding box center [370, 95] width 590 height 144
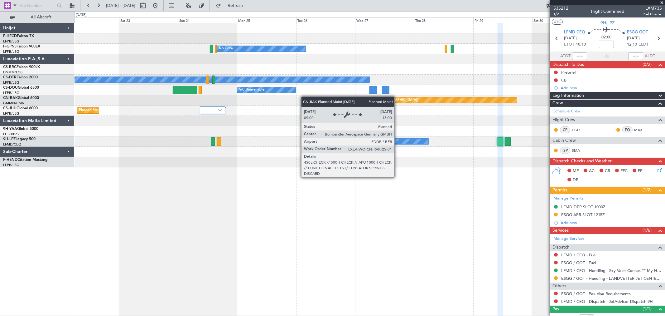
click at [453, 95] on div "Planned Maint Paris (Le Bourget) Planned Maint Paris (Le Bourget) No Crew No Cr…" at bounding box center [370, 95] width 590 height 144
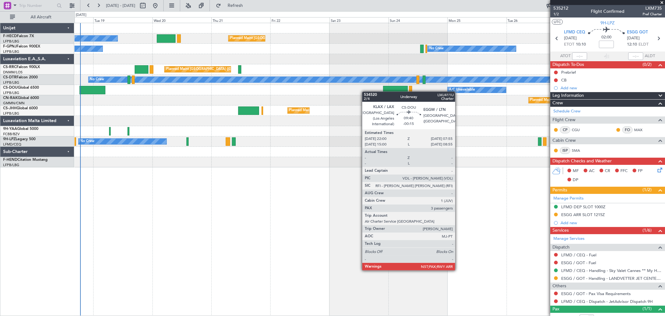
click at [446, 88] on div "Planned Maint Paris (Le Bourget) No Crew No Crew No Crew No Crew Planned Maint …" at bounding box center [370, 95] width 590 height 144
